Goal: Find specific page/section: Find specific page/section

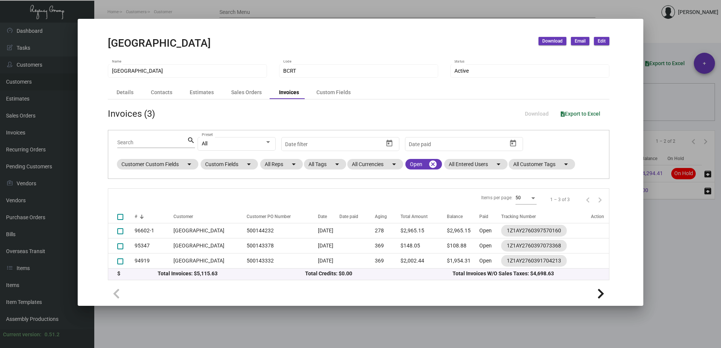
click at [136, 11] on div at bounding box center [360, 174] width 721 height 348
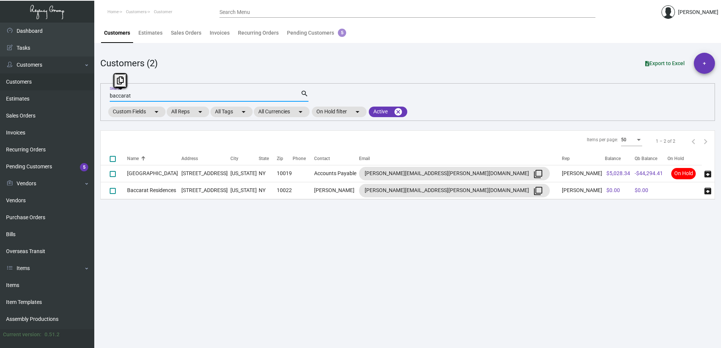
drag, startPoint x: 133, startPoint y: 96, endPoint x: 90, endPoint y: 87, distance: 44.2
click at [90, 87] on div "Dashboard Dashboard Tasks Customers Customers Estimates Sales Orders Invoices R…" at bounding box center [360, 186] width 721 height 326
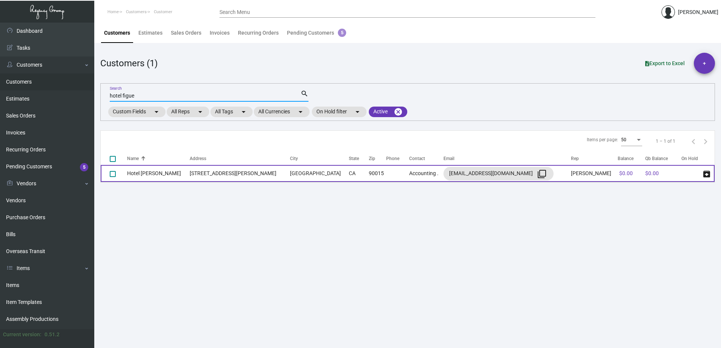
type input "hotel figue"
click at [158, 174] on td "Hotel [PERSON_NAME]" at bounding box center [158, 173] width 63 height 17
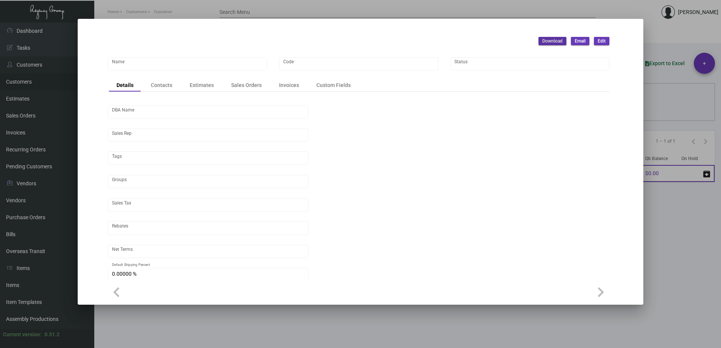
type input "Hotel [PERSON_NAME]"
type input "717"
type input "[PERSON_NAME]"
type input "ST CA-[GEOGRAPHIC_DATA]-[GEOGRAPHIC_DATA]"
type input "Net 30"
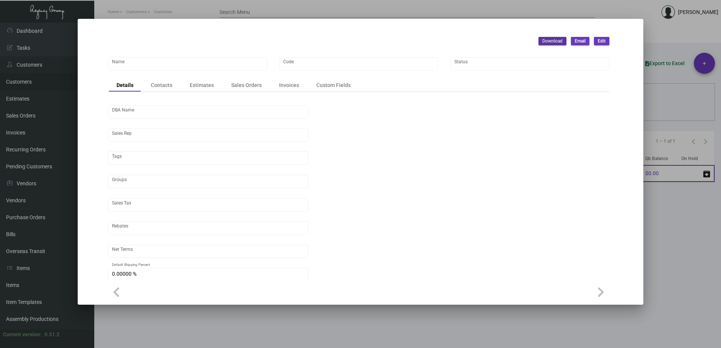
type input "United States Dollar $"
type input "$ 0.00"
